Goal: Task Accomplishment & Management: Use online tool/utility

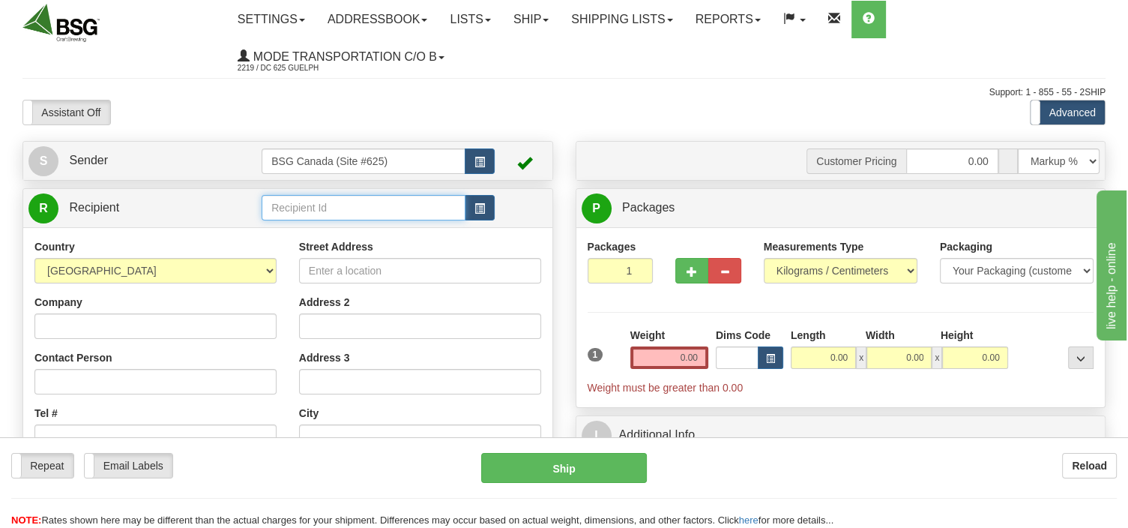
click at [303, 211] on input "text" at bounding box center [364, 207] width 204 height 25
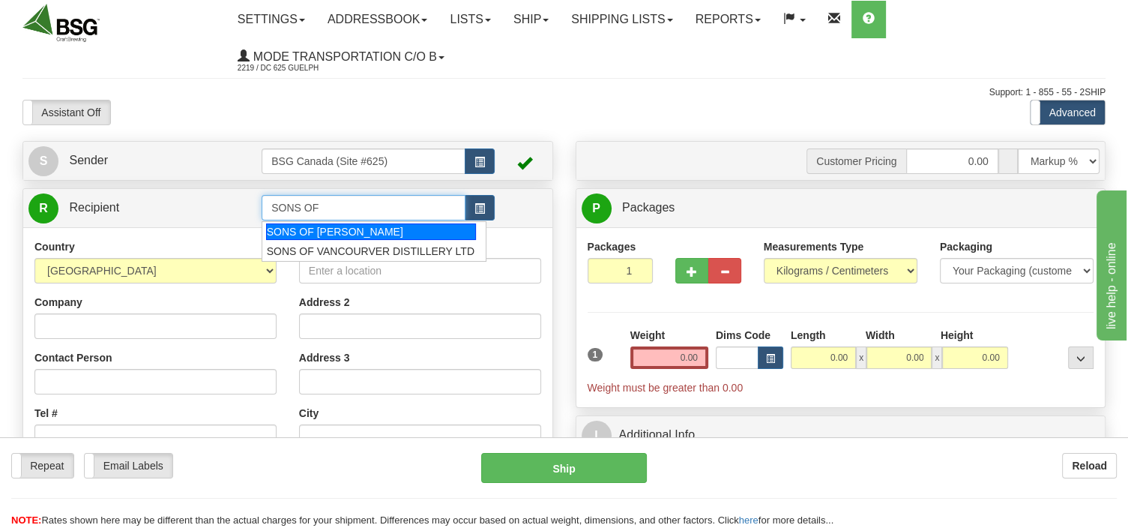
click at [318, 235] on div "SONS OF [PERSON_NAME]" at bounding box center [371, 231] width 210 height 16
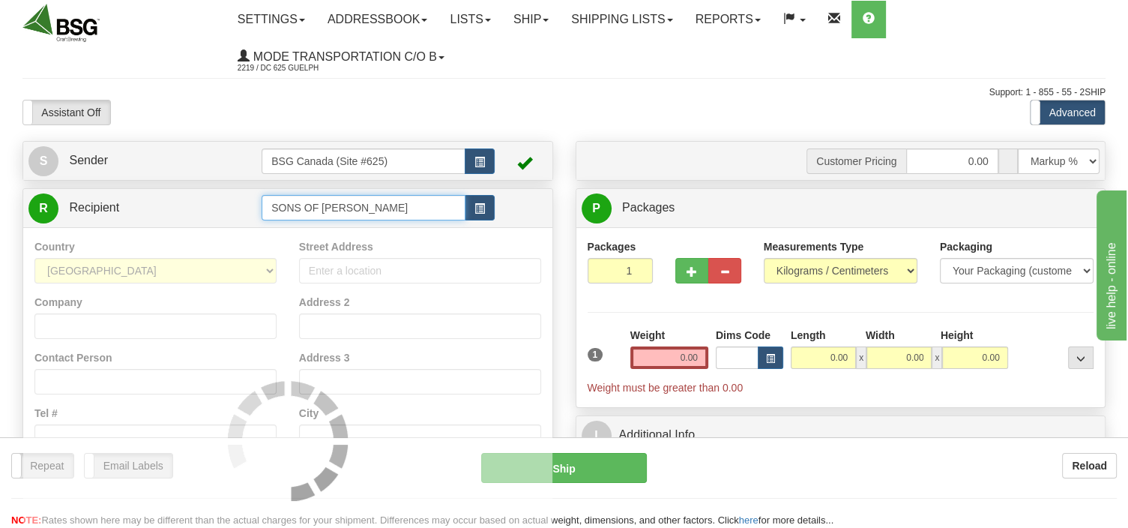
type input "SONS OF [PERSON_NAME]"
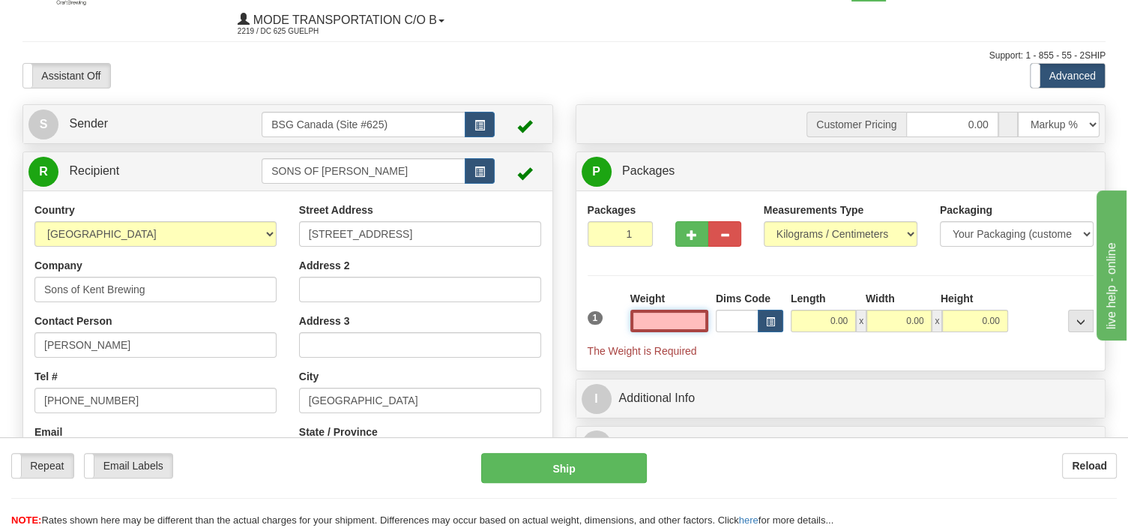
scroll to position [79, 0]
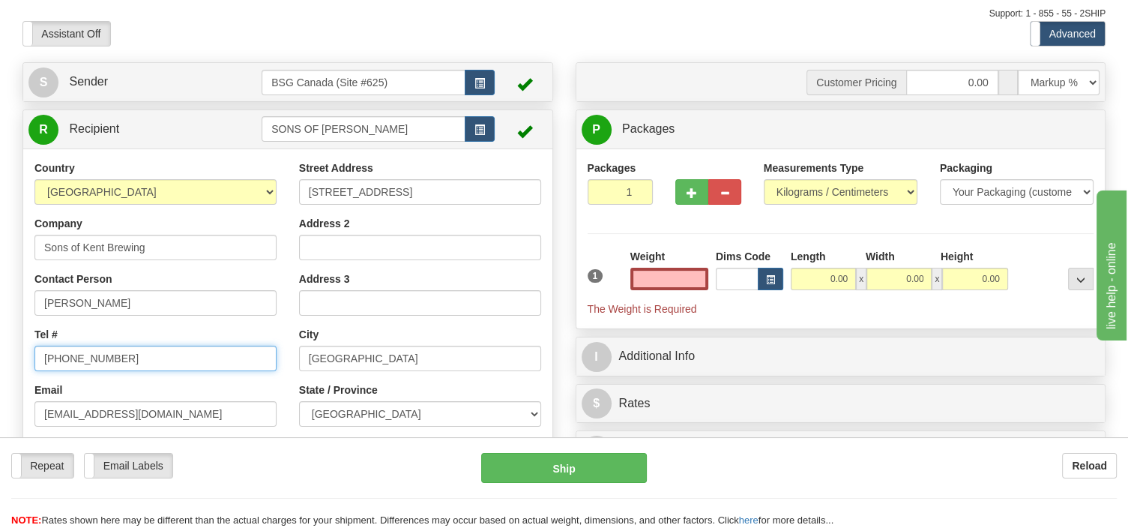
type input "0.00"
drag, startPoint x: 132, startPoint y: 364, endPoint x: -5, endPoint y: 356, distance: 137.4
click at [34, 356] on input "[PHONE_NUMBER]" at bounding box center [155, 357] width 242 height 25
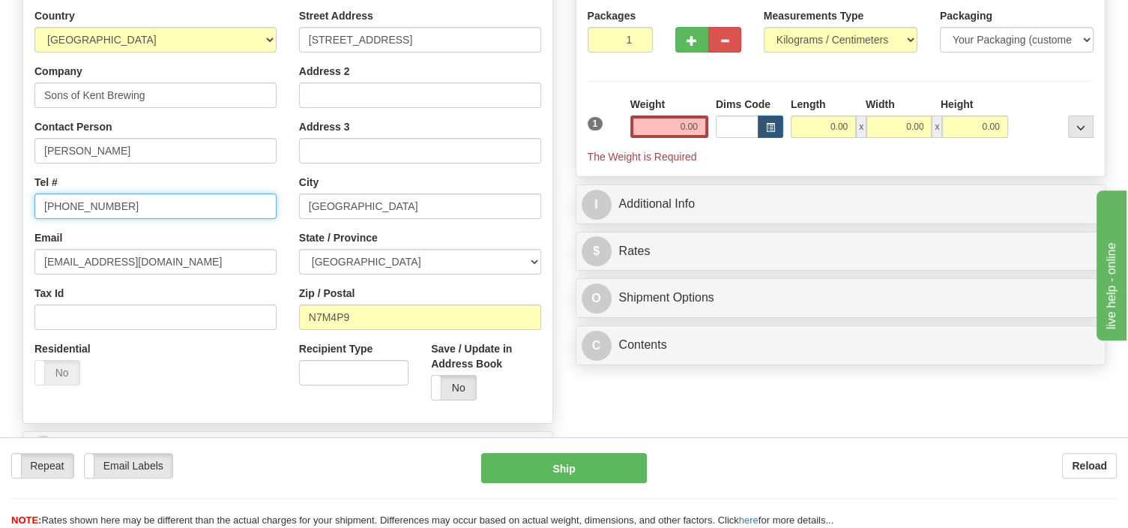
scroll to position [237, 0]
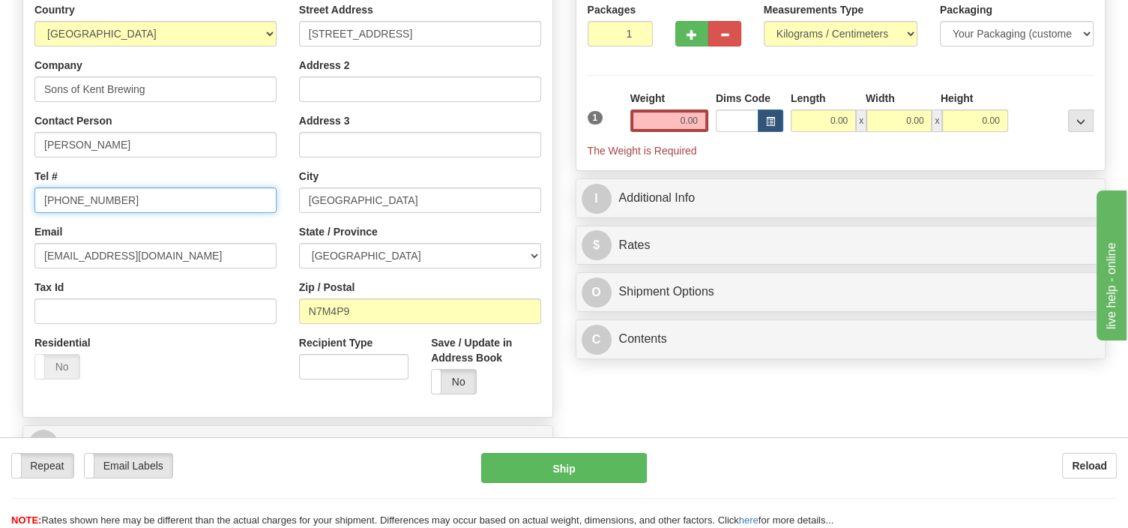
type input "[PHONE_NUMBER]"
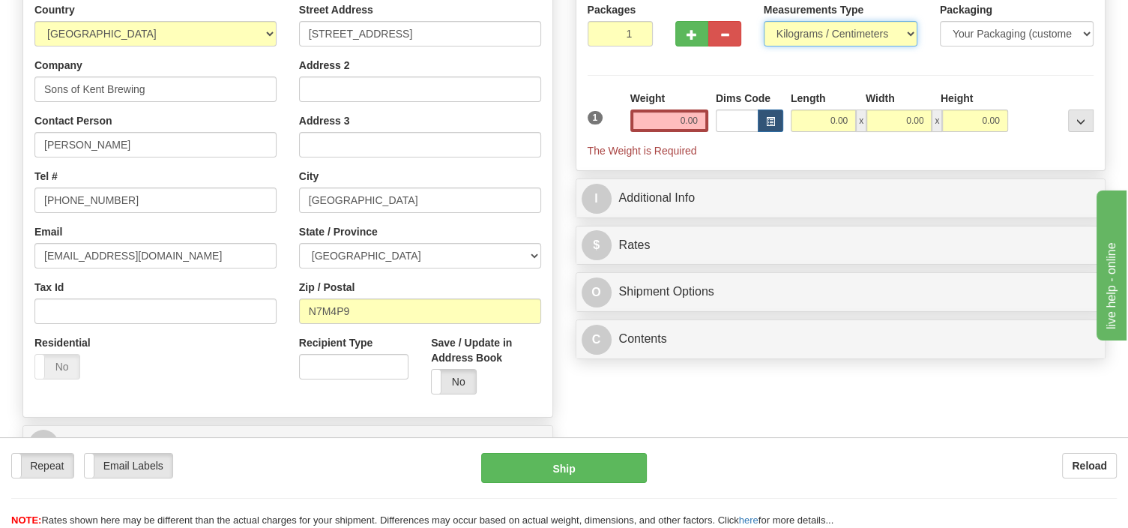
click at [764, 21] on select "Pounds / Inches Kilograms / Centimeters" at bounding box center [841, 33] width 154 height 25
select select "0"
click option "Pounds / Inches" at bounding box center [0, 0] width 0 height 0
click at [638, 114] on input "0.00" at bounding box center [669, 120] width 78 height 22
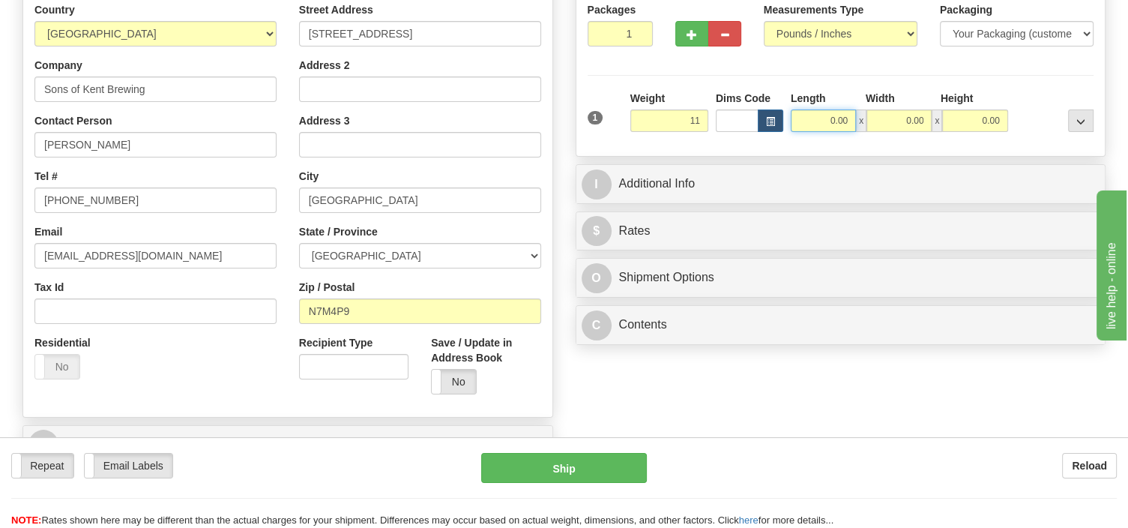
type input "11.00"
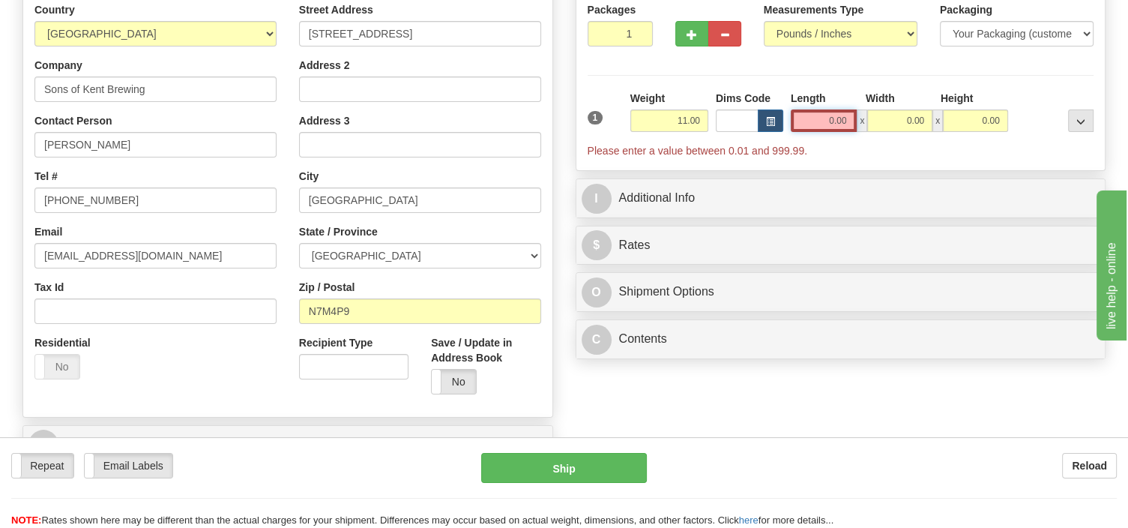
click at [827, 121] on input "0.00" at bounding box center [824, 120] width 67 height 22
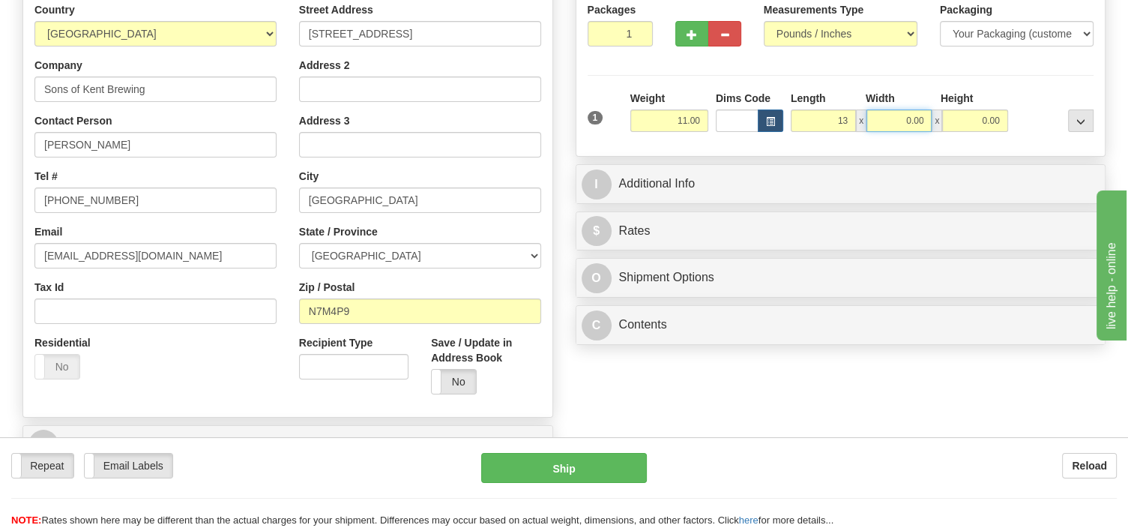
type input "13.00"
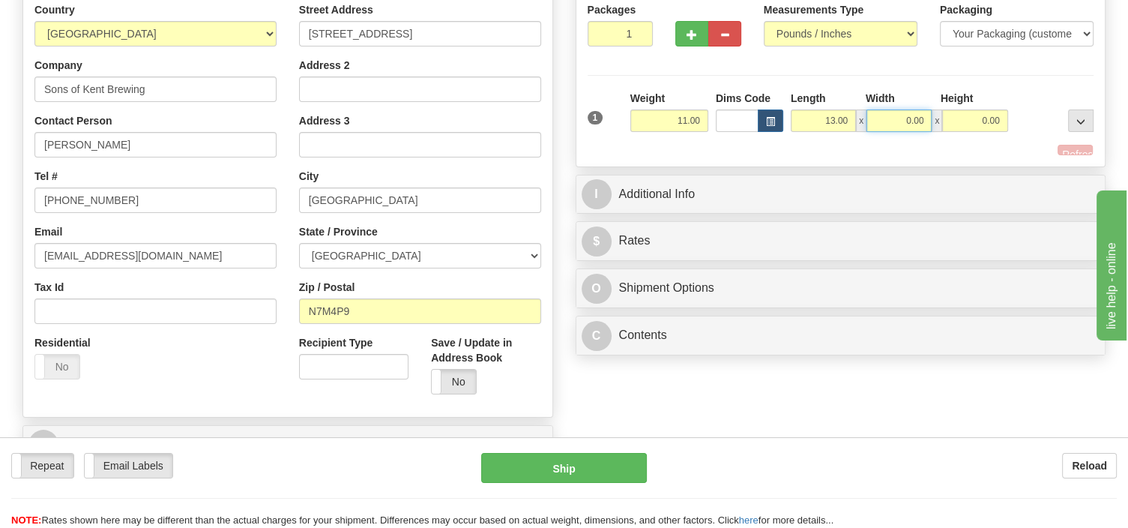
click at [880, 116] on input "0.00" at bounding box center [898, 120] width 65 height 22
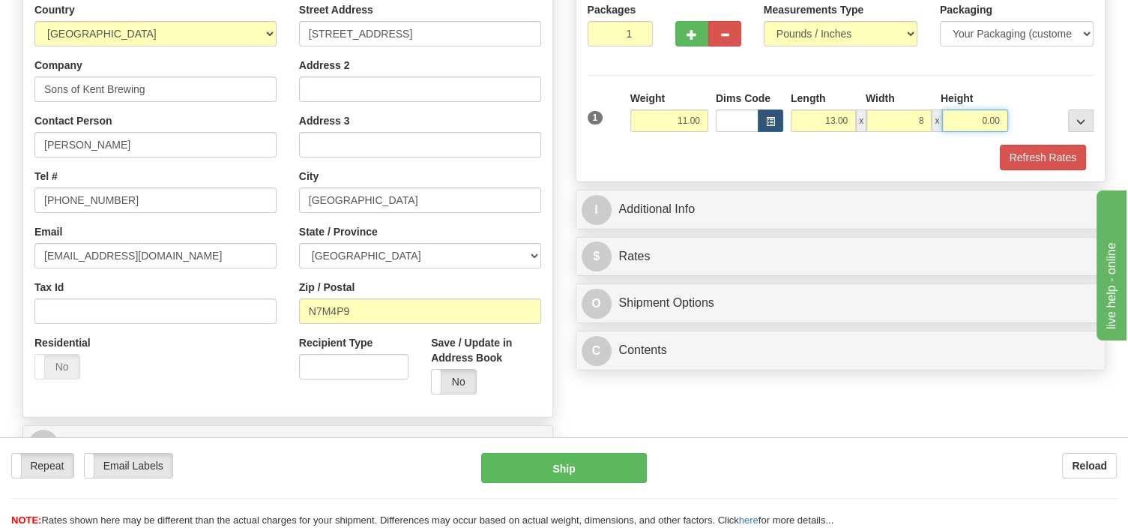
type input "8.00"
click at [966, 115] on input "0.00" at bounding box center [974, 120] width 65 height 22
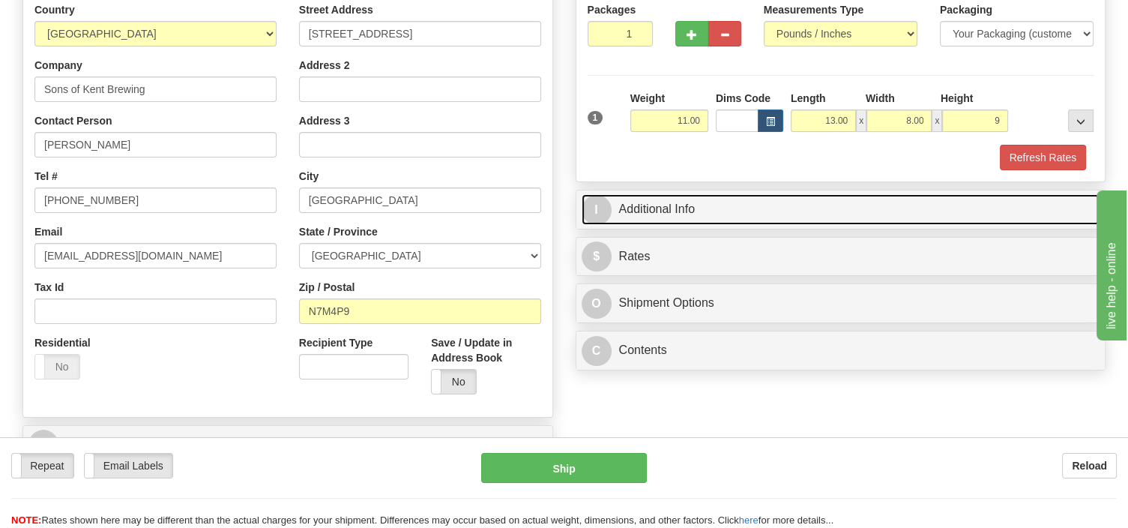
type input "9.00"
click at [728, 203] on link "I Additional Info" at bounding box center [840, 209] width 519 height 31
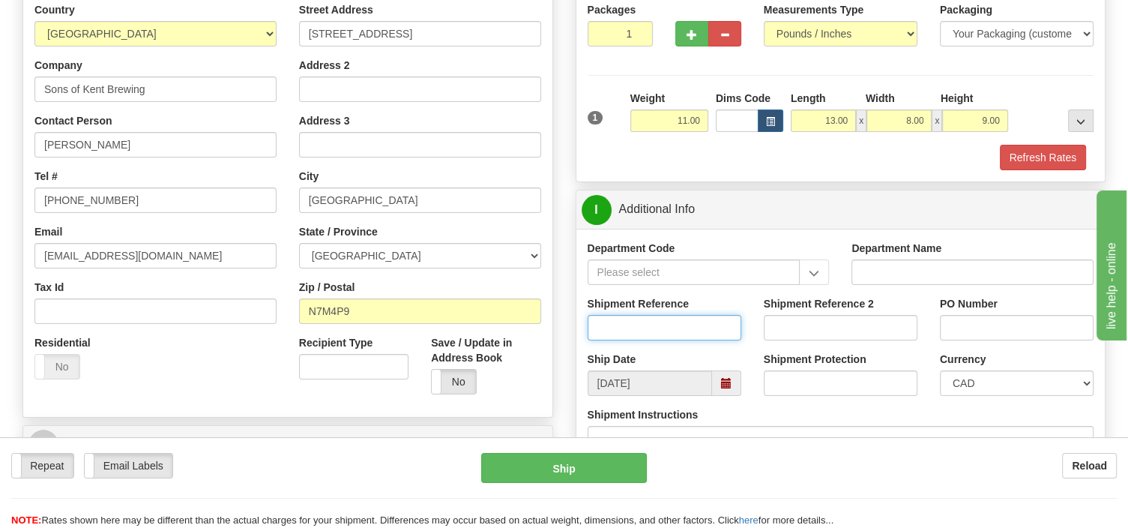
click at [605, 333] on input "Shipment Reference" at bounding box center [664, 327] width 154 height 25
type input "SO170-147010"
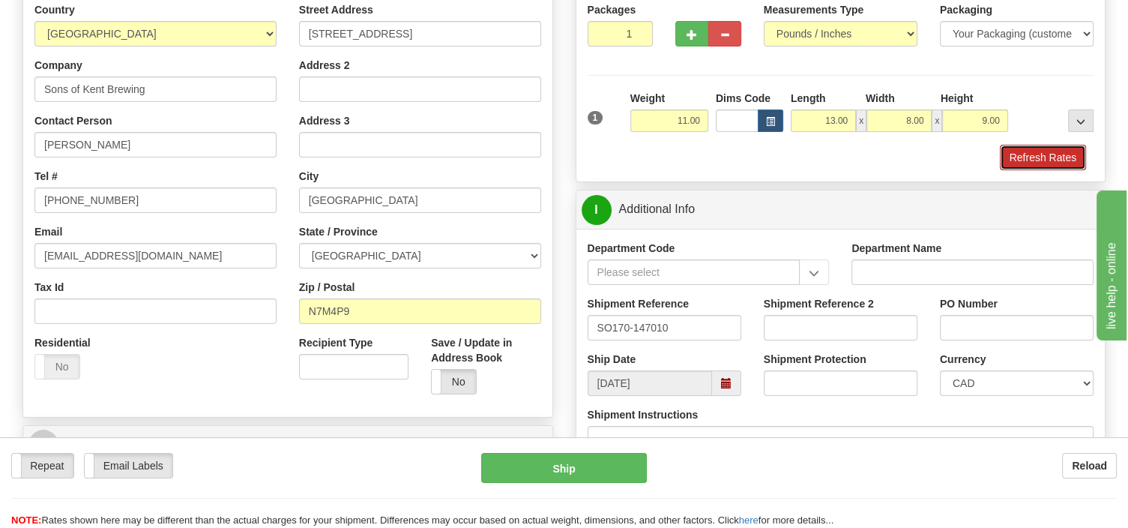
click at [1060, 154] on button "Refresh Rates" at bounding box center [1043, 157] width 86 height 25
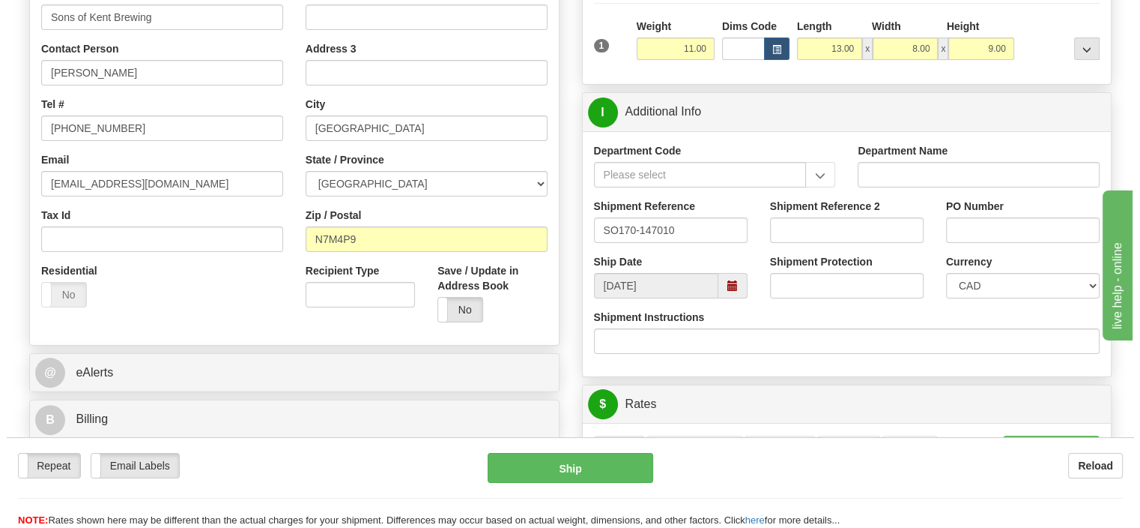
scroll to position [554, 0]
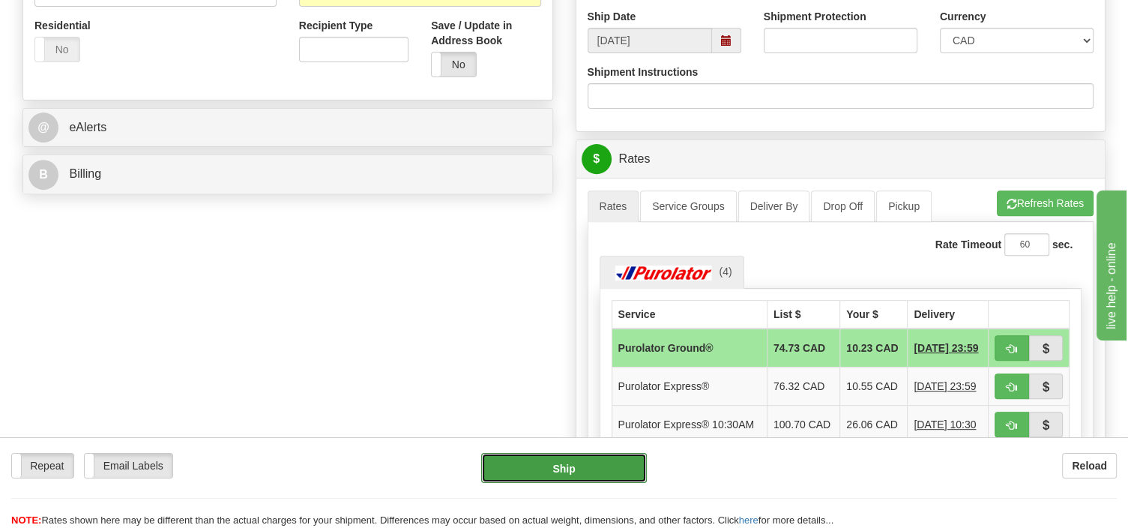
click at [616, 469] on button "Ship" at bounding box center [564, 468] width 166 height 30
type input "260"
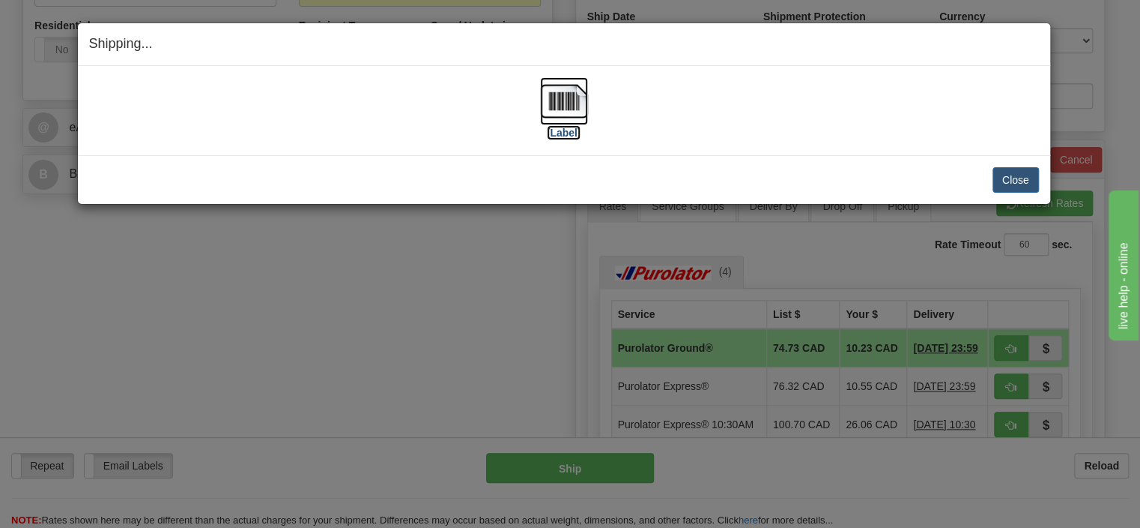
click at [564, 105] on img at bounding box center [564, 101] width 48 height 48
